Goal: Task Accomplishment & Management: Manage account settings

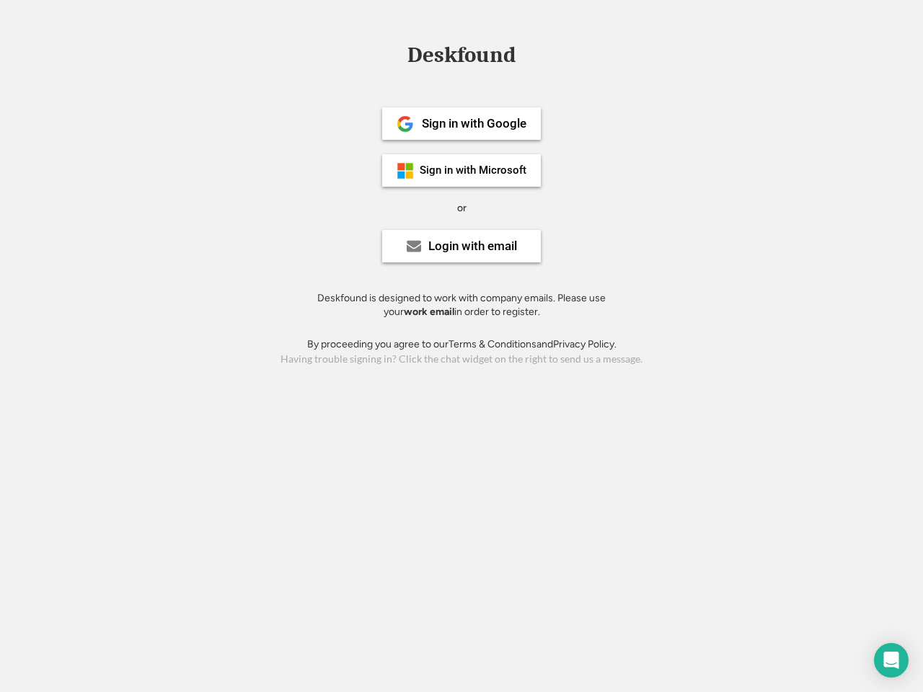
click at [462, 206] on div "or" at bounding box center [461, 208] width 9 height 14
click at [462, 58] on div "Deskfound" at bounding box center [461, 55] width 123 height 22
click at [394, 54] on div "Deskfound" at bounding box center [461, 57] width 923 height 27
click at [462, 58] on div "Deskfound" at bounding box center [461, 55] width 123 height 22
click at [462, 208] on div "or" at bounding box center [461, 208] width 9 height 14
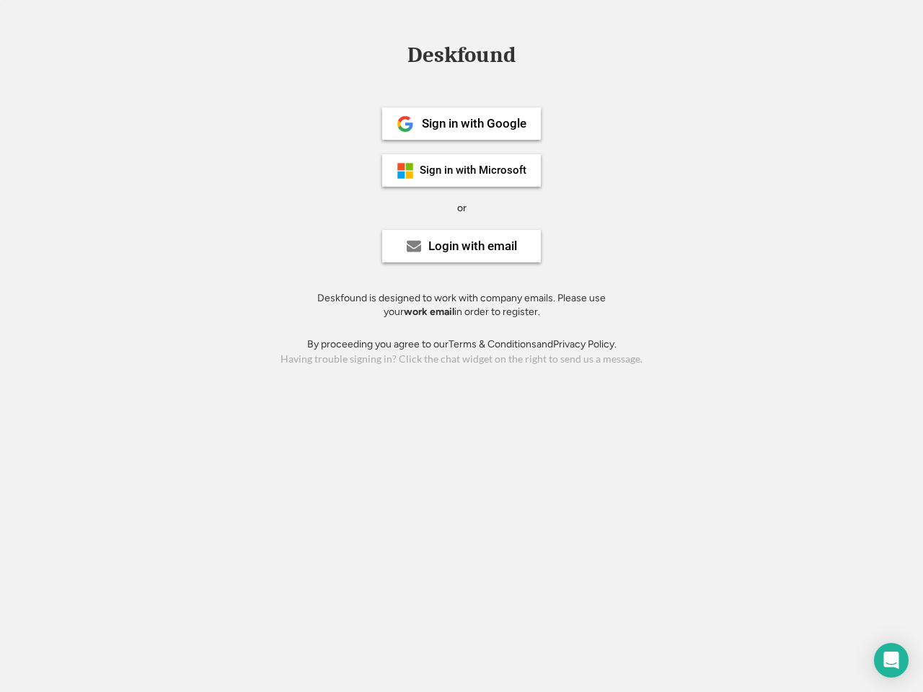
click at [462, 123] on div "Sign in with Google" at bounding box center [474, 124] width 105 height 12
click at [474, 123] on div "Sign in with Google" at bounding box center [474, 124] width 105 height 12
click at [405, 124] on img at bounding box center [405, 123] width 17 height 17
click at [462, 170] on div "Sign in with Microsoft" at bounding box center [473, 170] width 107 height 11
click at [474, 170] on div "Sign in with Microsoft" at bounding box center [473, 170] width 107 height 11
